Goal: Check status: Check status

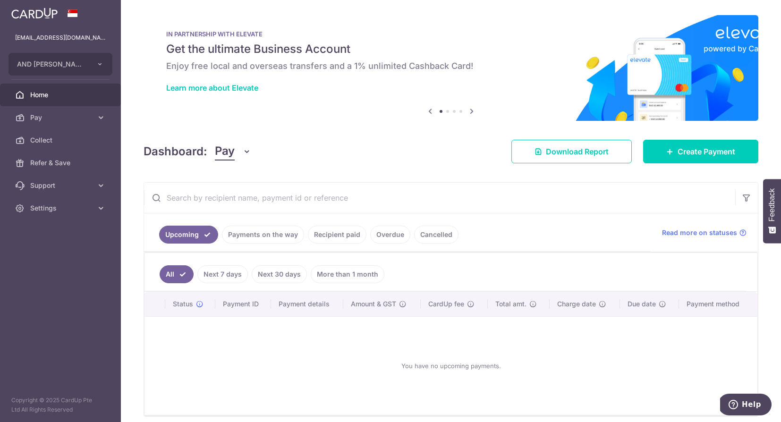
click at [246, 248] on ul "Upcoming Payments on the way Recipient paid Overdue Cancelled" at bounding box center [397, 233] width 507 height 38
click at [249, 240] on link "Payments on the way" at bounding box center [263, 235] width 82 height 18
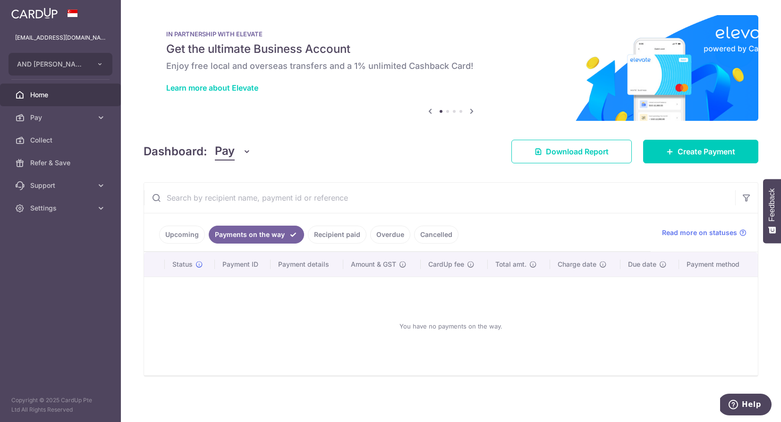
click at [336, 233] on link "Recipient paid" at bounding box center [337, 235] width 59 height 18
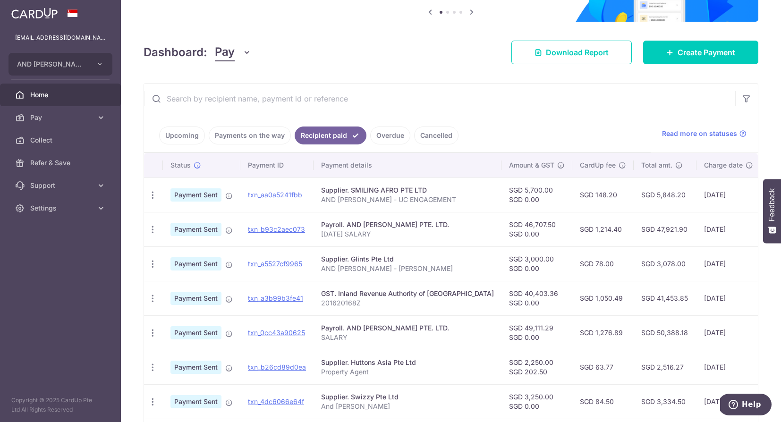
scroll to position [100, 0]
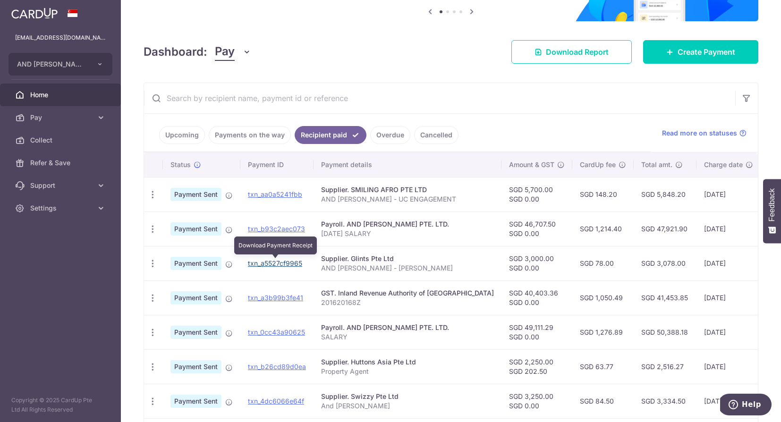
click at [274, 265] on link "txn_a5527cf9965" at bounding box center [275, 263] width 54 height 8
